Goal: Information Seeking & Learning: Learn about a topic

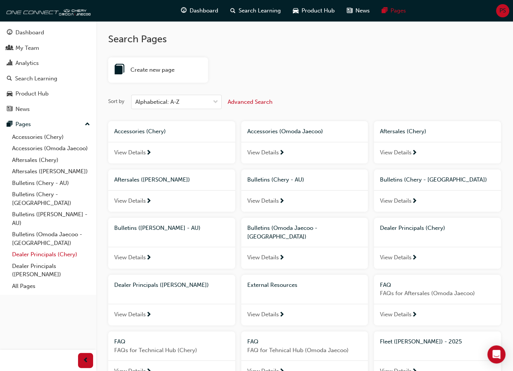
click at [45, 249] on link "Dealer Principals (Chery)" at bounding box center [51, 255] width 84 height 12
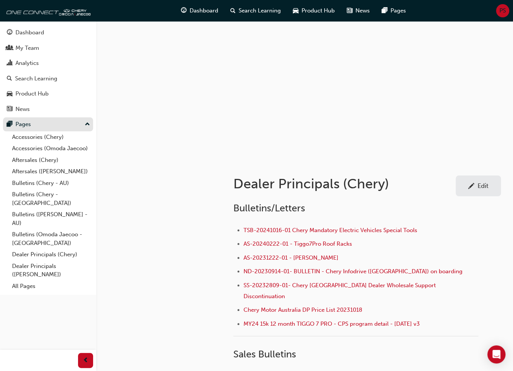
click at [29, 126] on div "Pages" at bounding box center [22, 124] width 15 height 9
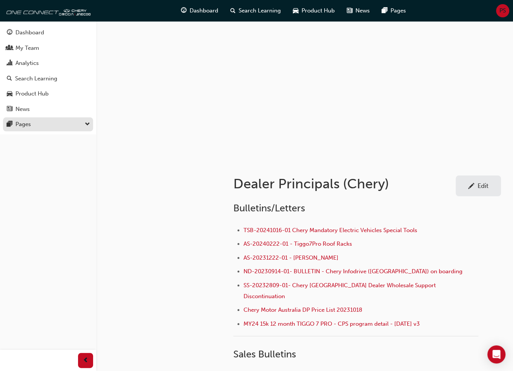
click at [29, 126] on div "Pages" at bounding box center [22, 124] width 15 height 9
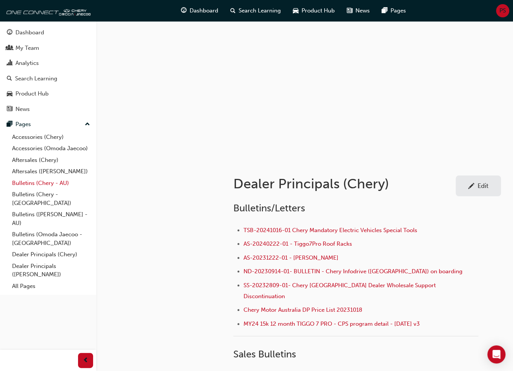
click at [46, 182] on link "Bulletins (Chery - AU)" at bounding box center [51, 183] width 84 height 12
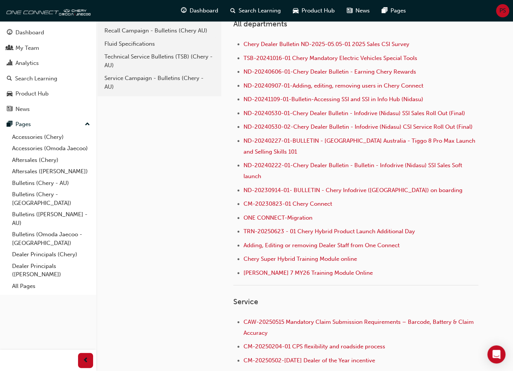
scroll to position [171, 0]
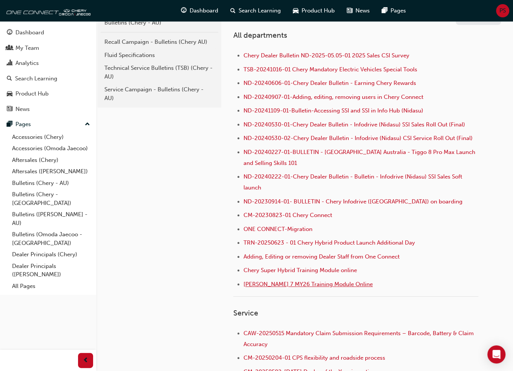
click at [272, 283] on span "[PERSON_NAME] 7 MY26 Training Module Online" at bounding box center [308, 284] width 129 height 7
